Goal: Navigation & Orientation: Find specific page/section

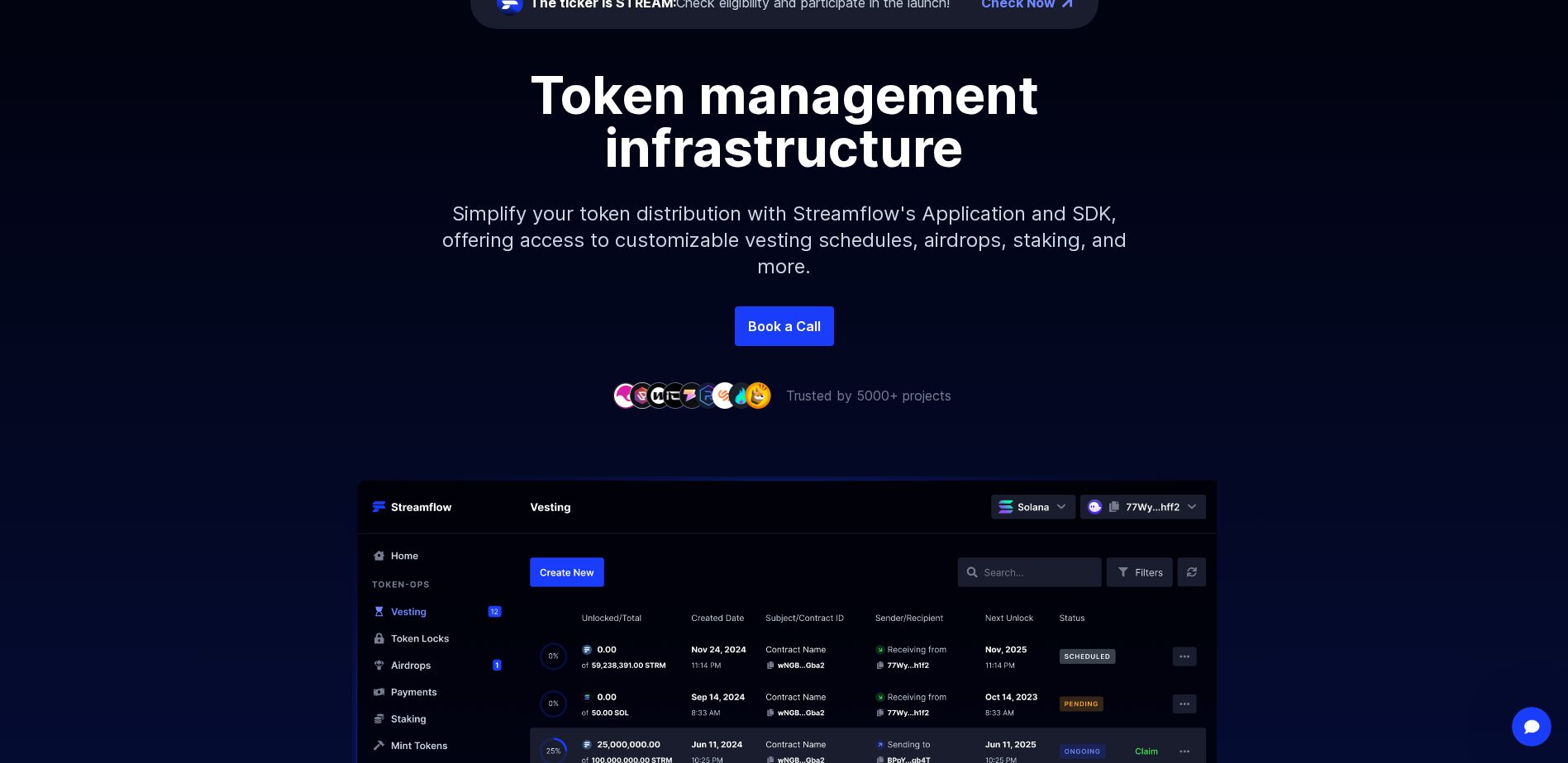
scroll to position [10, 0]
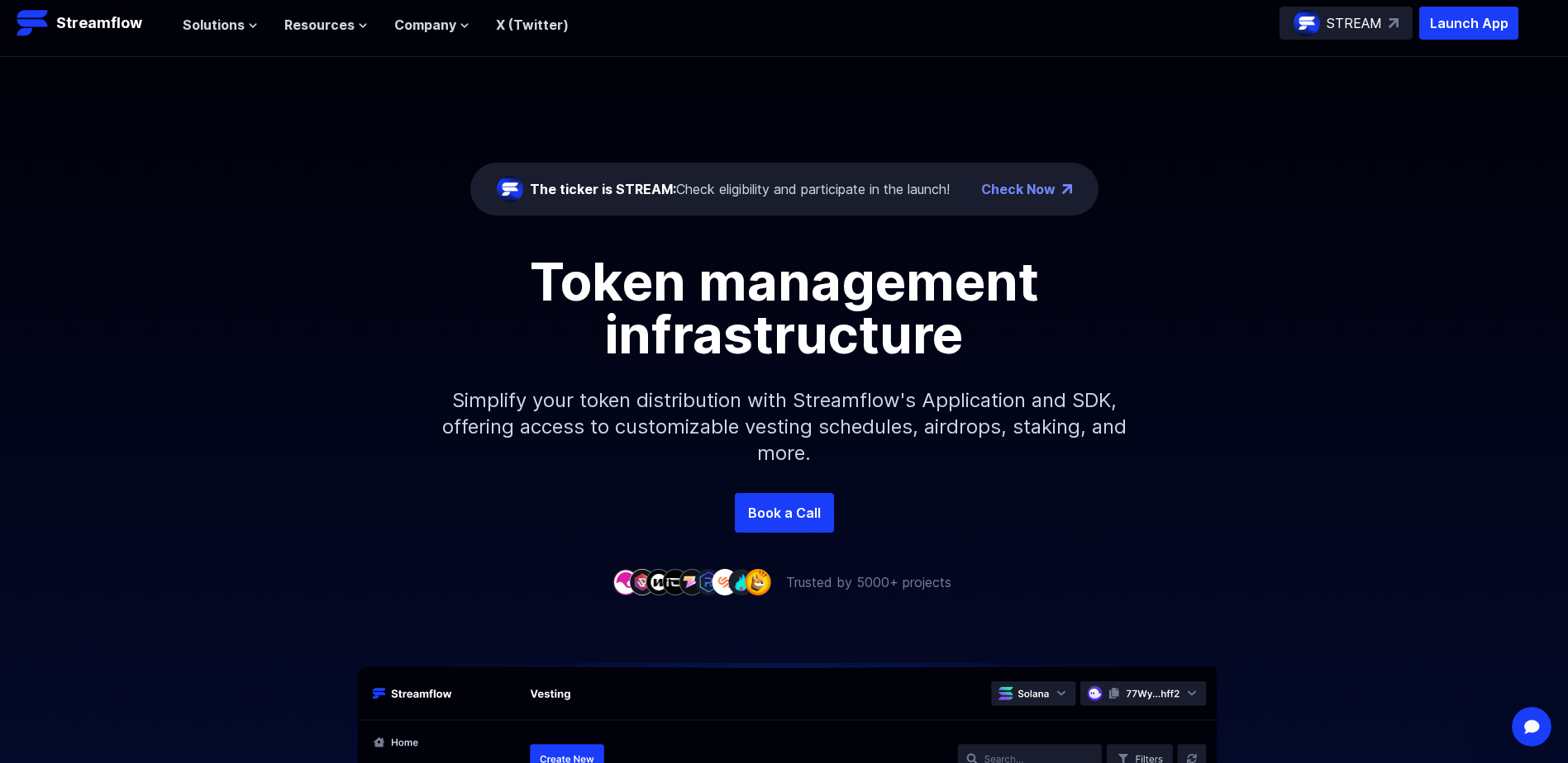
click at [823, 174] on div "The ticker is STREAM: Check eligibility and participate in the launch! Check Now" at bounding box center [784, 189] width 628 height 53
click at [1024, 195] on link "Check Now" at bounding box center [1019, 189] width 75 height 20
click at [210, 23] on span "Solutions" at bounding box center [213, 25] width 62 height 20
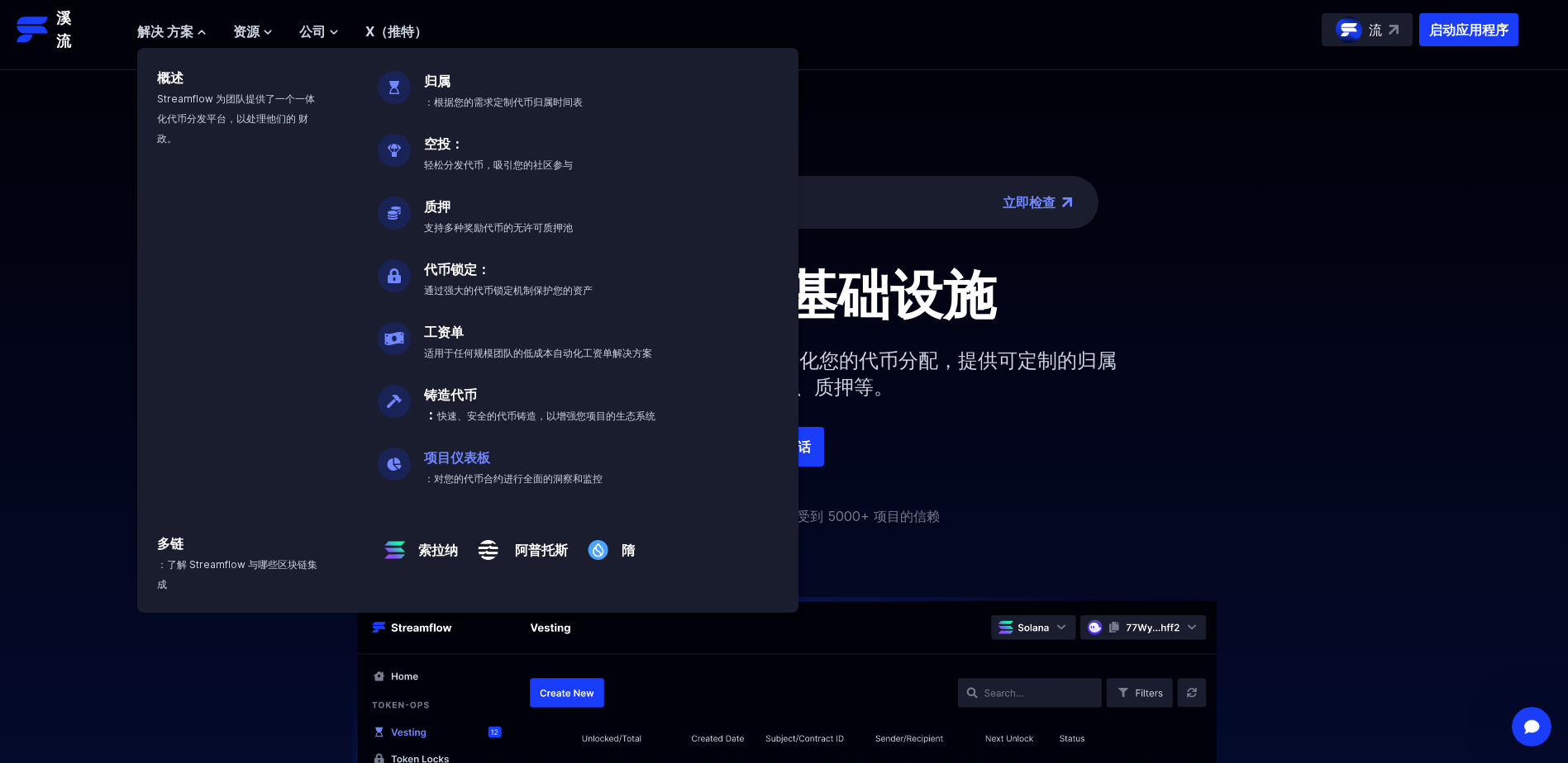
click at [461, 453] on link "项目仪表板" at bounding box center [456, 457] width 66 height 17
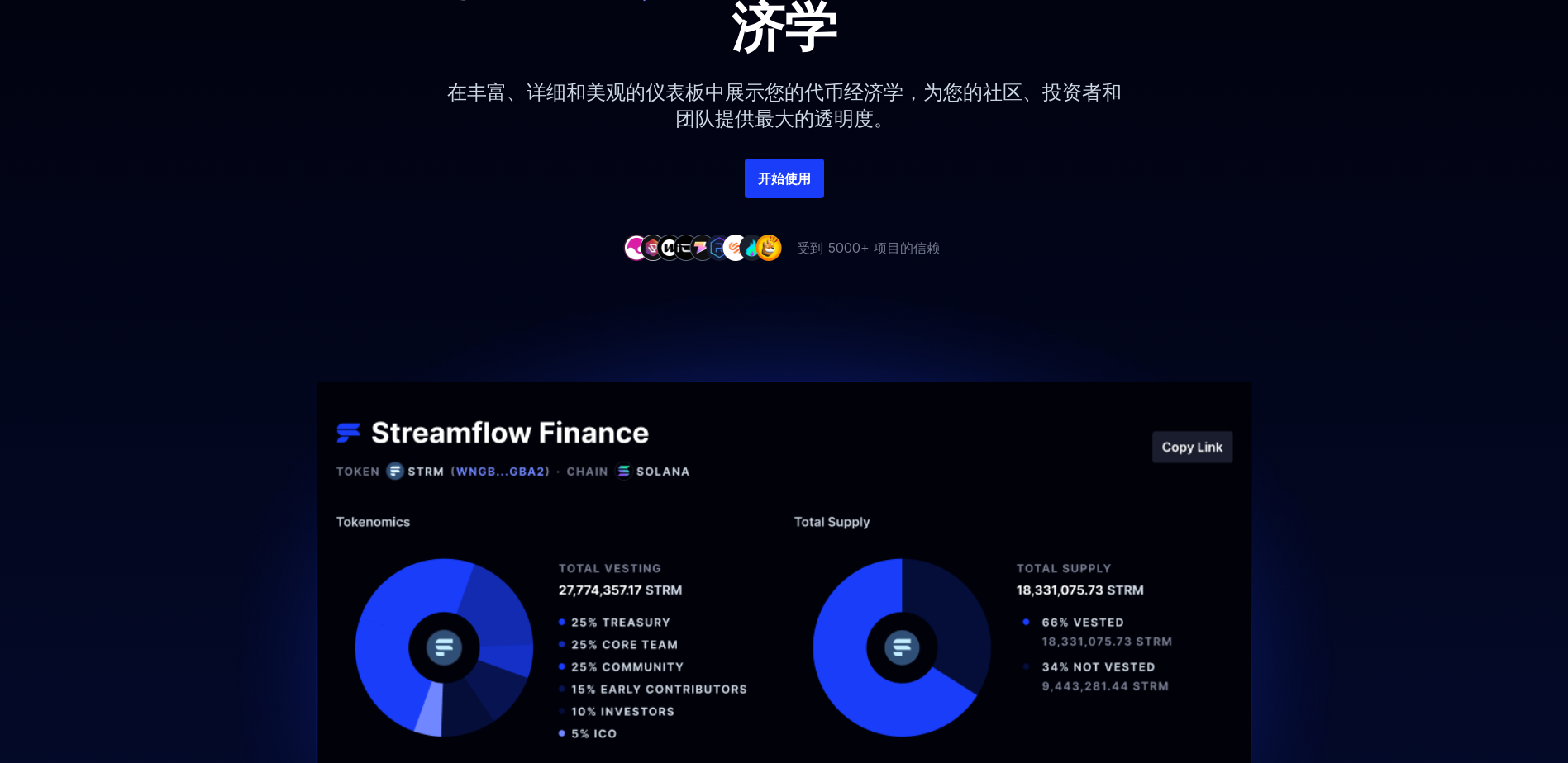
scroll to position [331, 0]
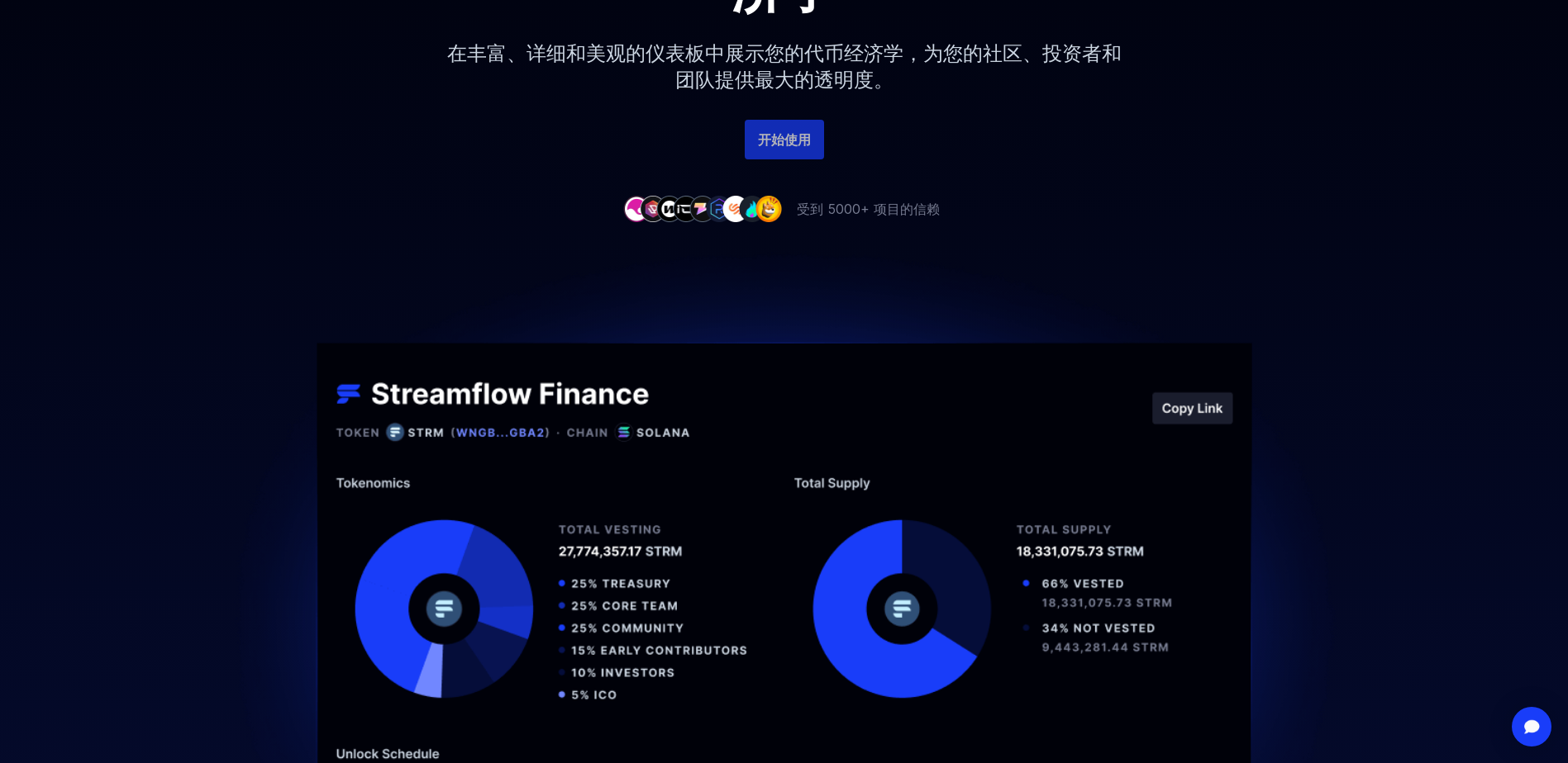
click at [799, 138] on link "开始使用" at bounding box center [784, 139] width 79 height 39
